Goal: Information Seeking & Learning: Learn about a topic

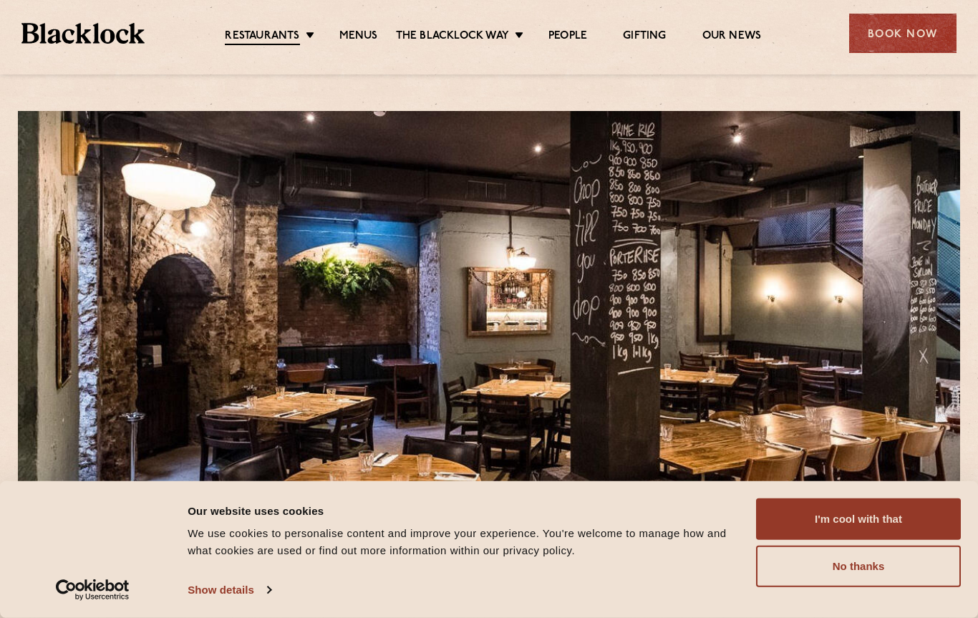
click at [868, 573] on button "No thanks" at bounding box center [858, 566] width 205 height 42
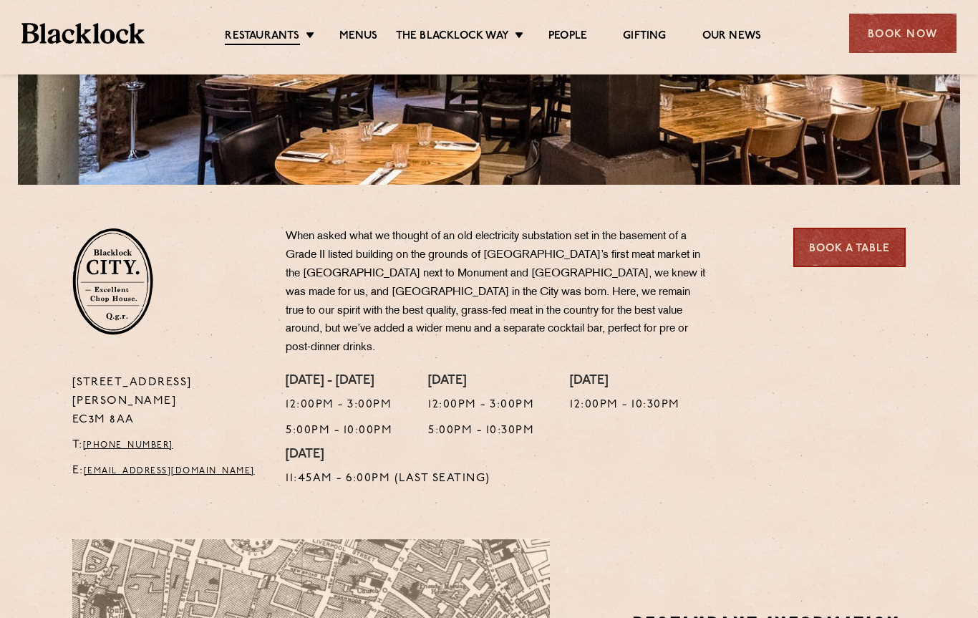
scroll to position [329, 0]
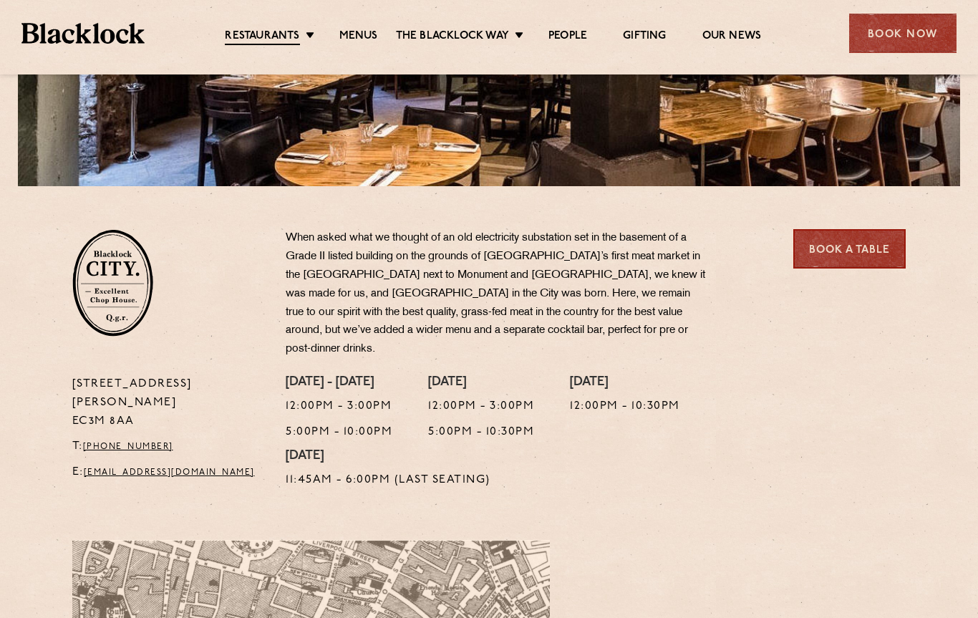
click at [361, 40] on link "Menus" at bounding box center [358, 36] width 39 height 14
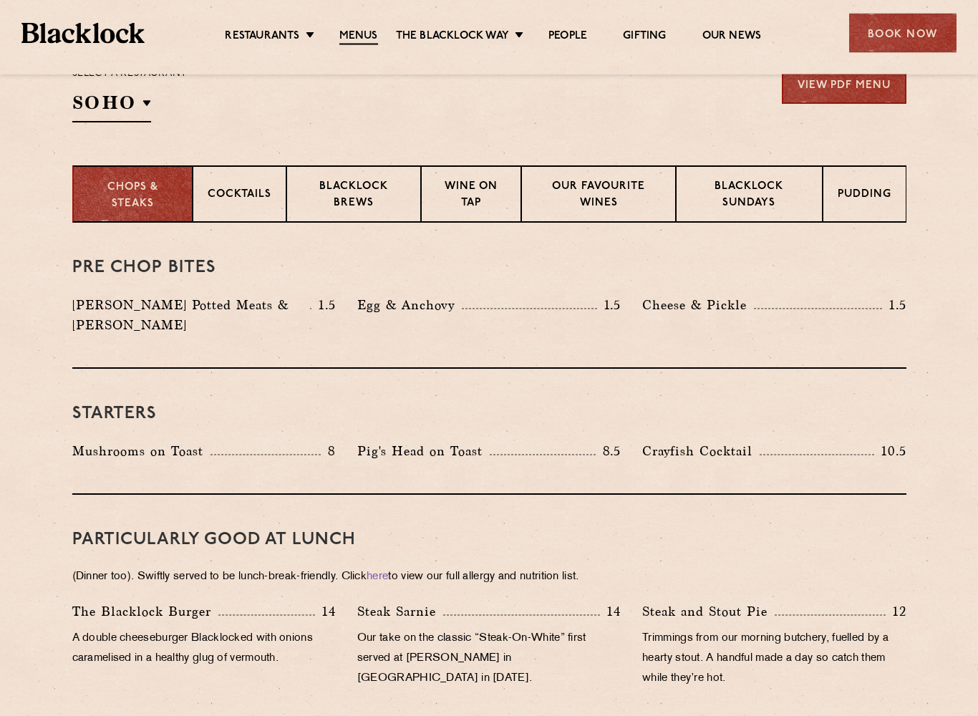
scroll to position [497, 0]
click at [348, 192] on p "Blacklock Brews" at bounding box center [353, 196] width 104 height 34
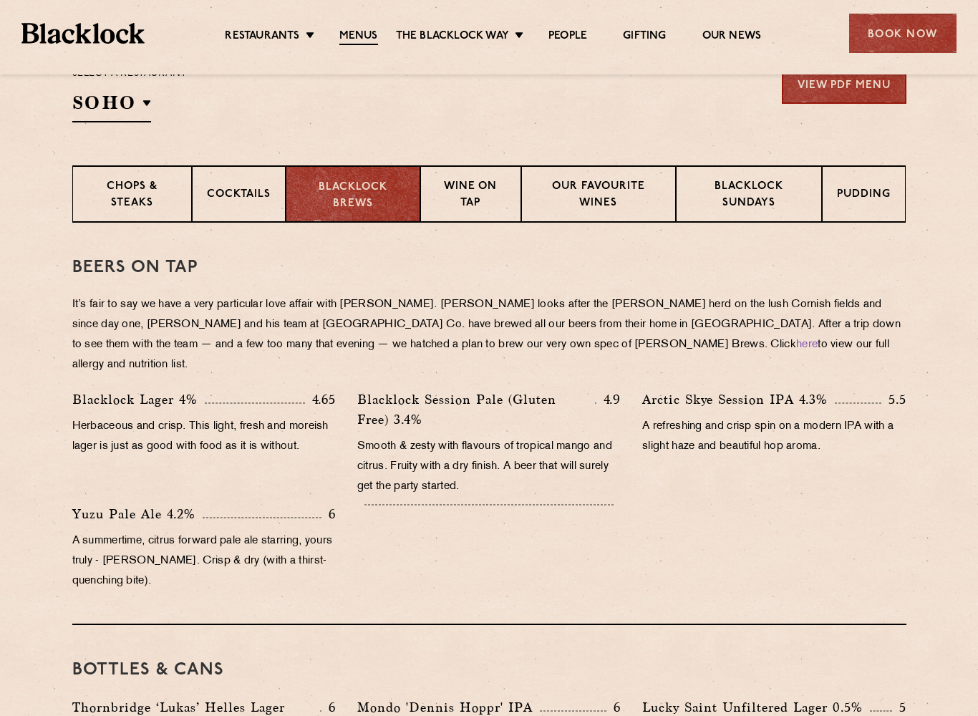
click at [475, 198] on p "Wine on Tap" at bounding box center [470, 196] width 71 height 34
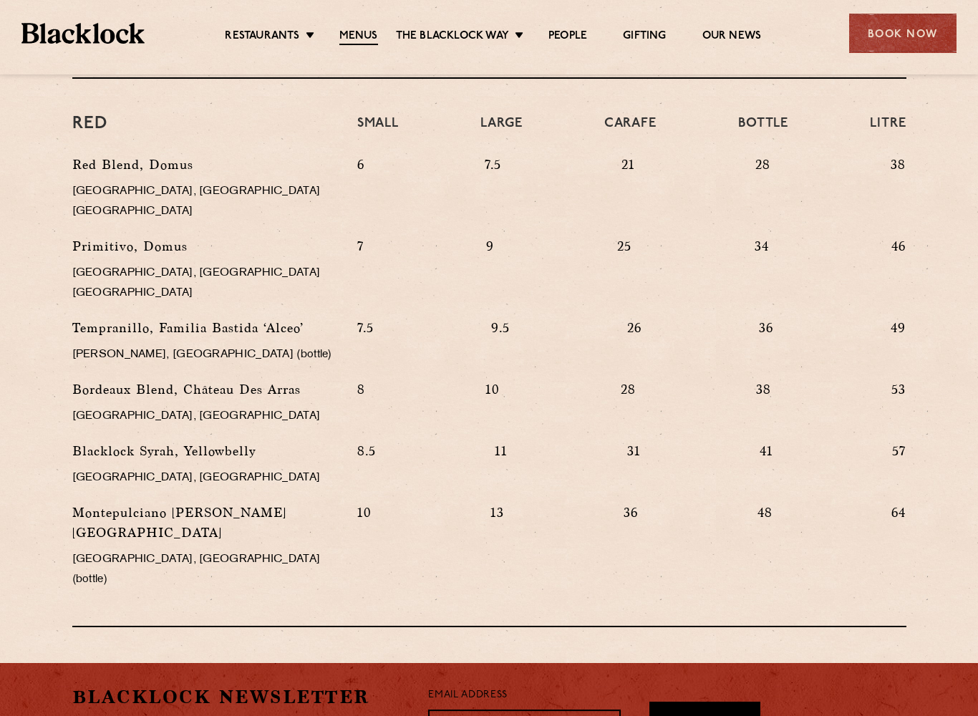
scroll to position [1357, 0]
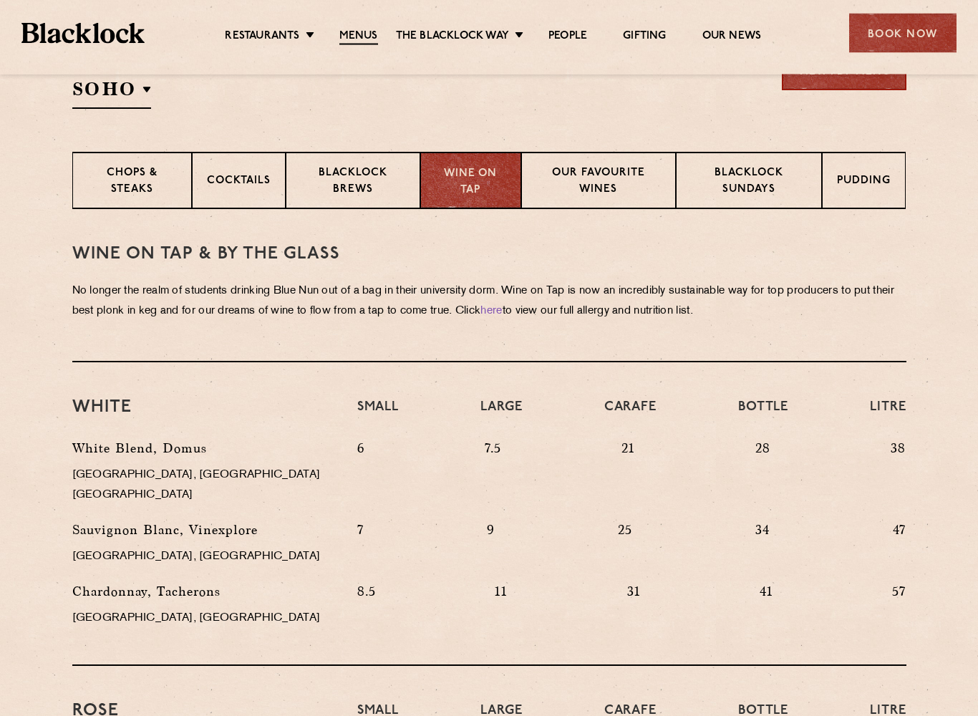
scroll to position [511, 0]
click at [593, 175] on p "Our favourite wines" at bounding box center [598, 182] width 125 height 34
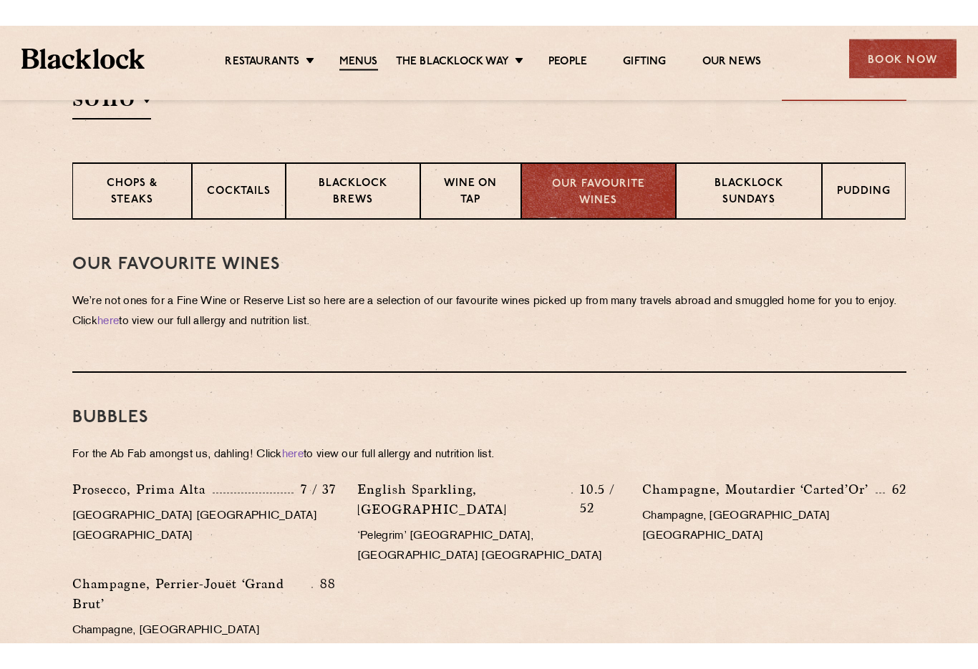
scroll to position [526, 0]
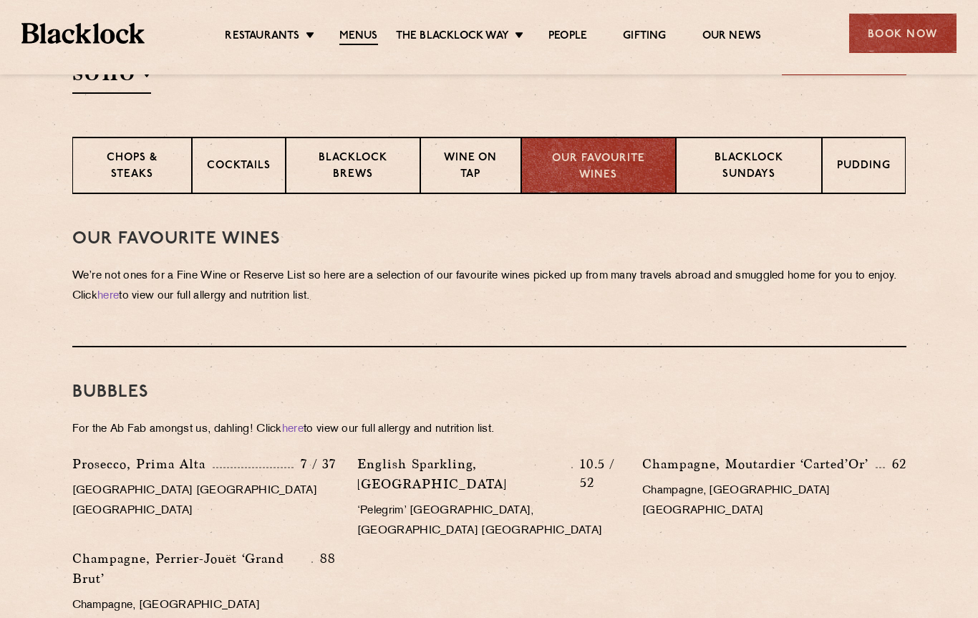
click at [479, 169] on p "Wine on Tap" at bounding box center [470, 167] width 71 height 34
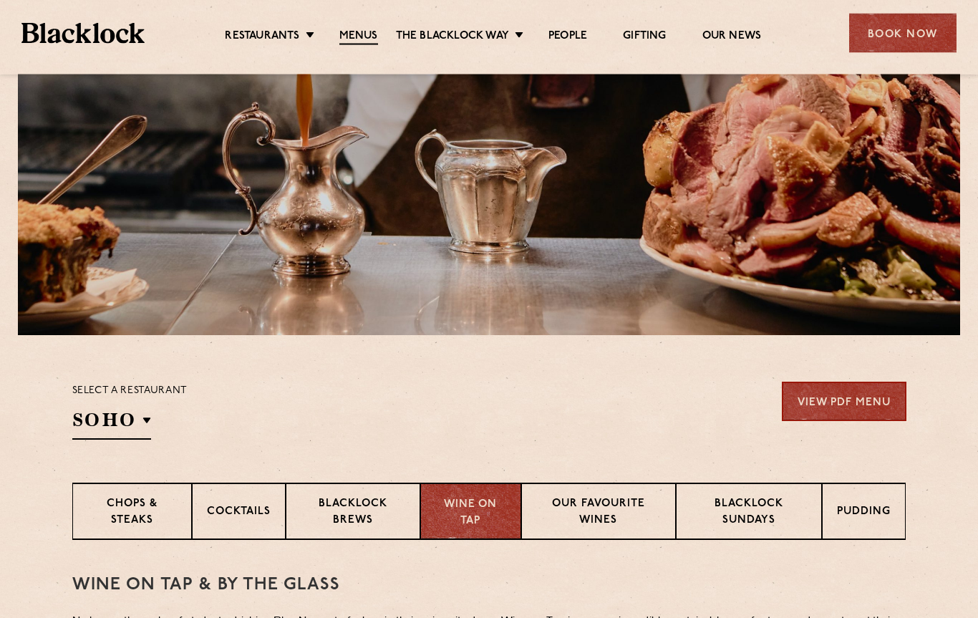
scroll to position [180, 0]
click at [135, 505] on p "Chops & Steaks" at bounding box center [132, 513] width 90 height 34
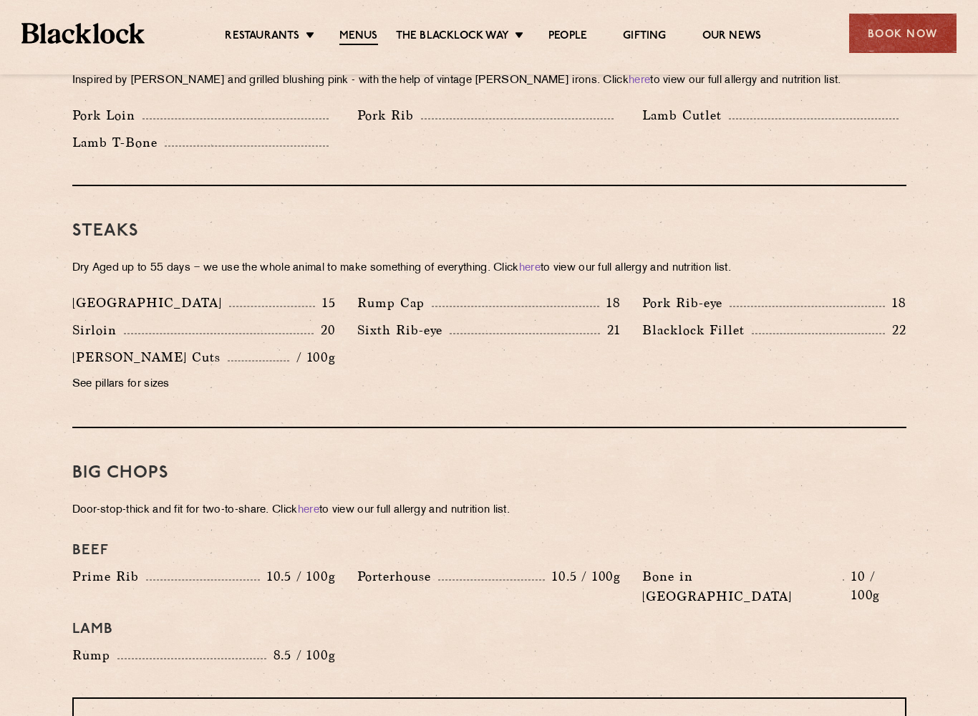
scroll to position [1218, 0]
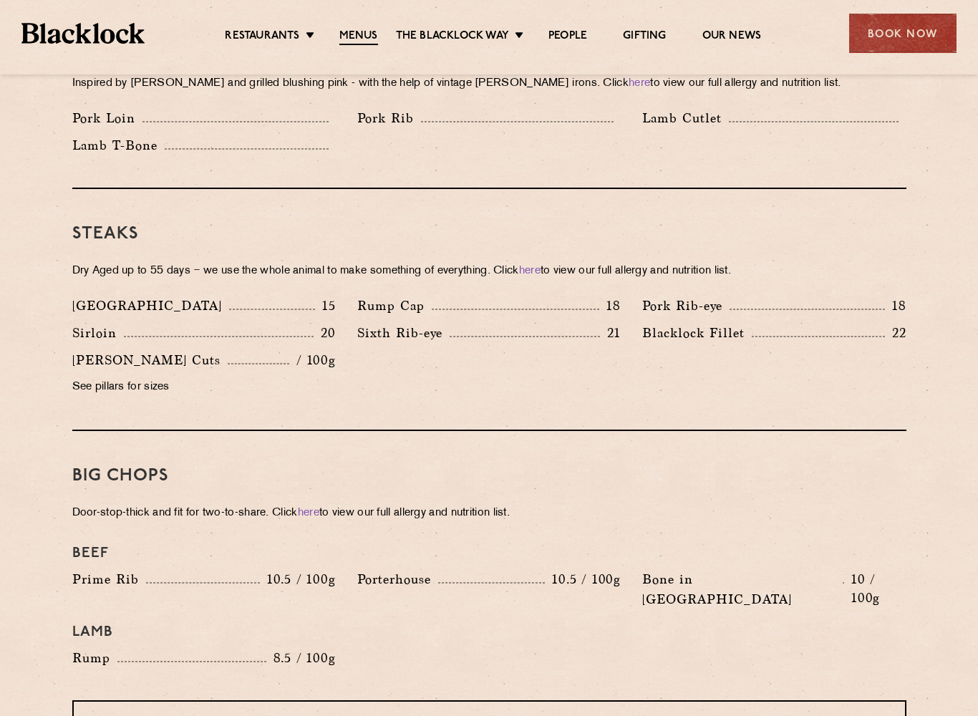
click at [515, 52] on div "Restaurants Soho City Shoreditch Covent Garden Canary Wharf Manchester Birmingh…" at bounding box center [489, 32] width 978 height 64
click at [622, 156] on div "Chops - 7.5 each Inspired by Joe Beef and grilled blushing pink - with the help…" at bounding box center [489, 95] width 834 height 188
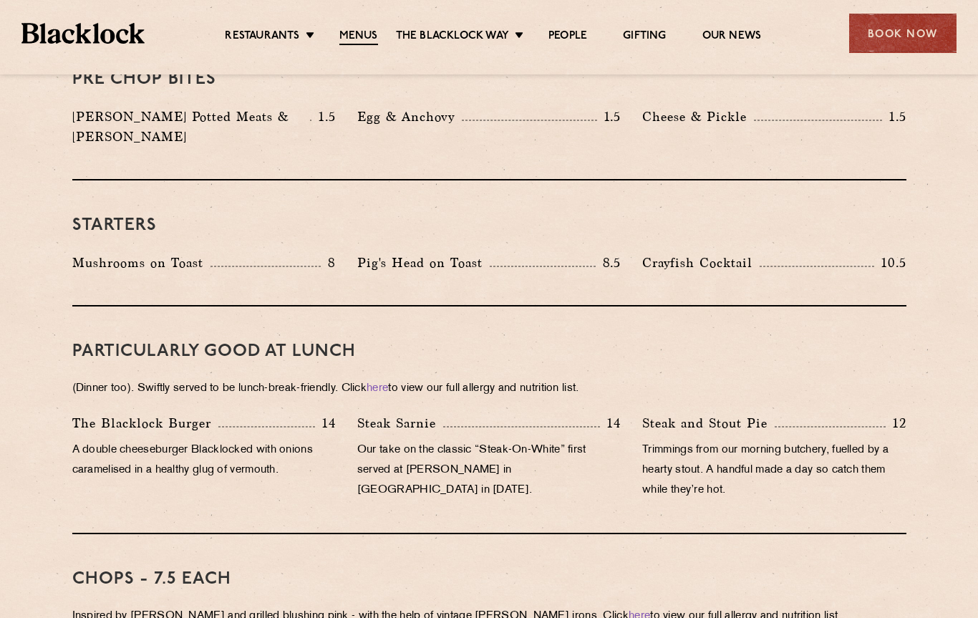
scroll to position [685, 0]
